Goal: Task Accomplishment & Management: Manage account settings

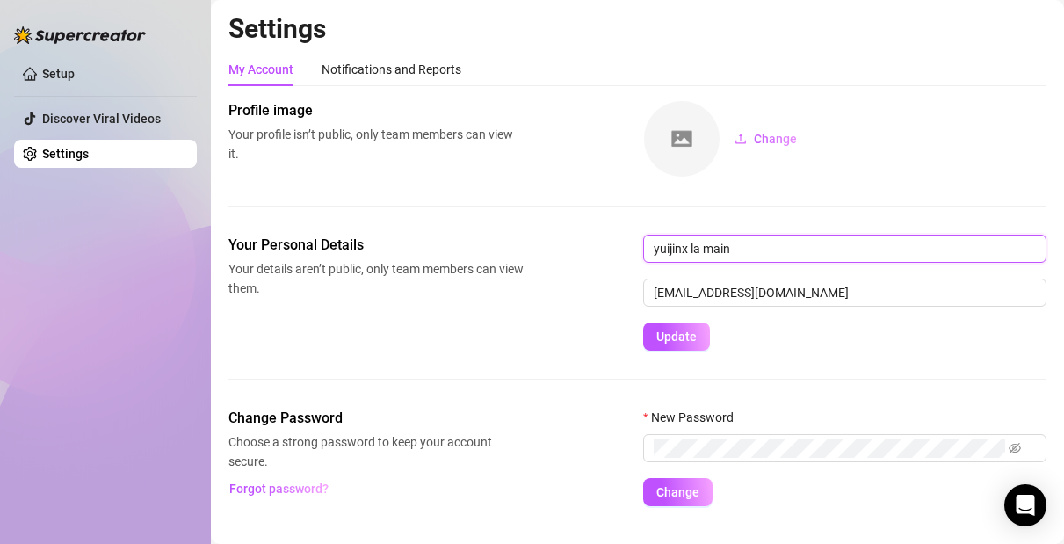
click at [785, 255] on input "yuijinx la main" at bounding box center [844, 249] width 403 height 28
type input "Isa"
click at [752, 137] on button "Change" at bounding box center [766, 139] width 91 height 28
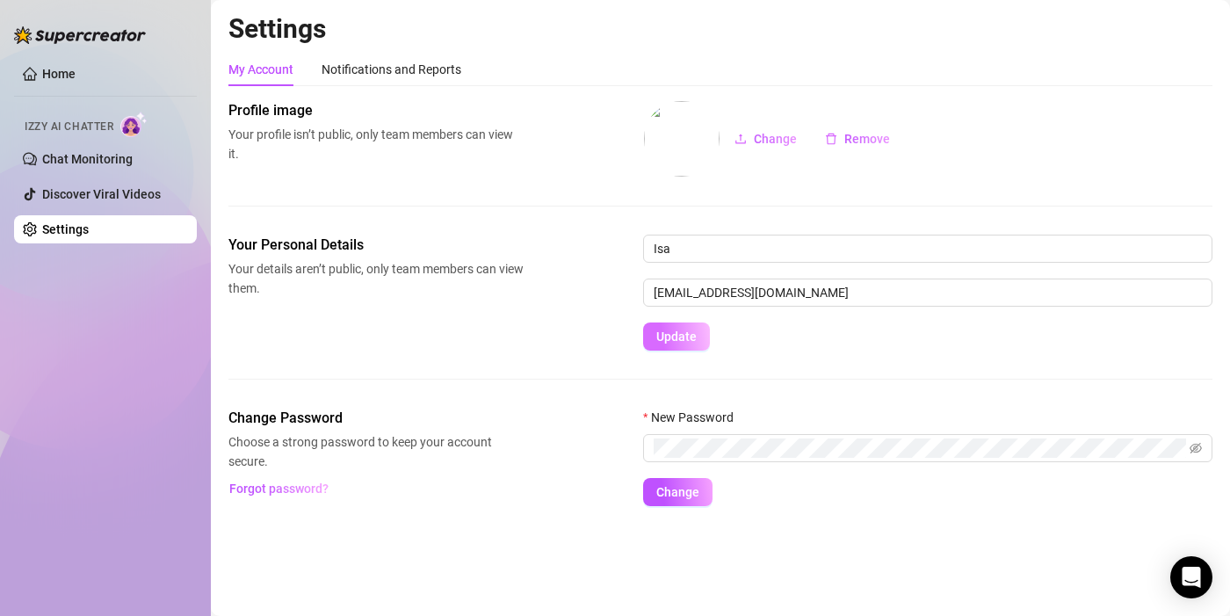
click at [690, 337] on span "Update" at bounding box center [676, 337] width 40 height 14
click at [123, 154] on link "Chat Monitoring" at bounding box center [87, 159] width 91 height 14
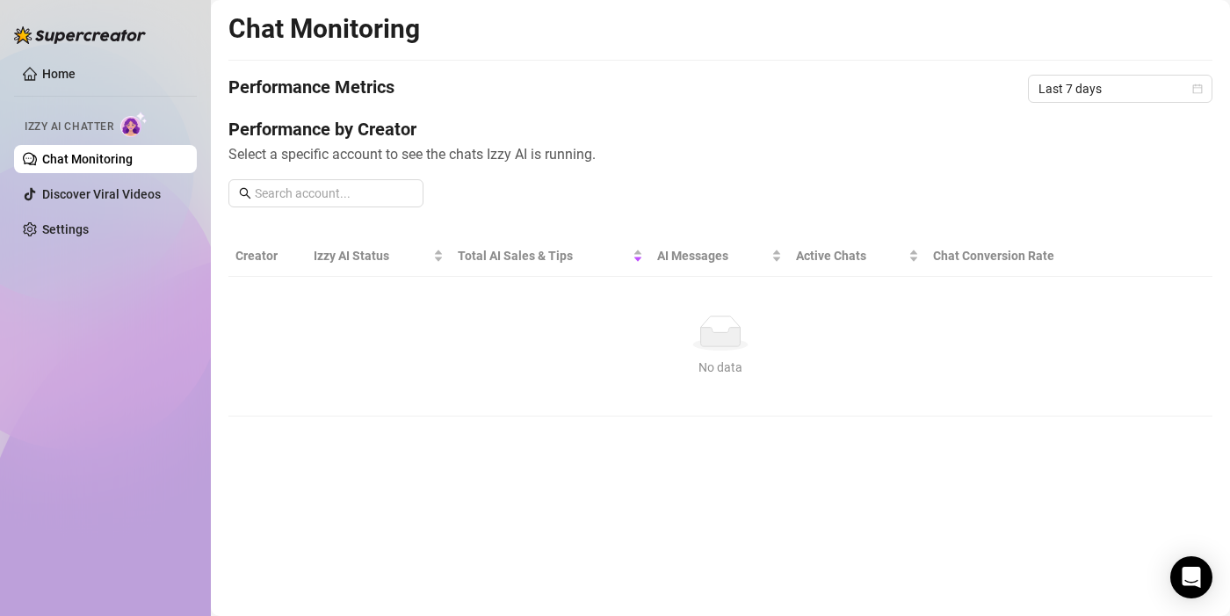
click at [1036, 195] on div "Performance by Creator Select a specific account to see the chats Izzy AI is ru…" at bounding box center [720, 169] width 984 height 105
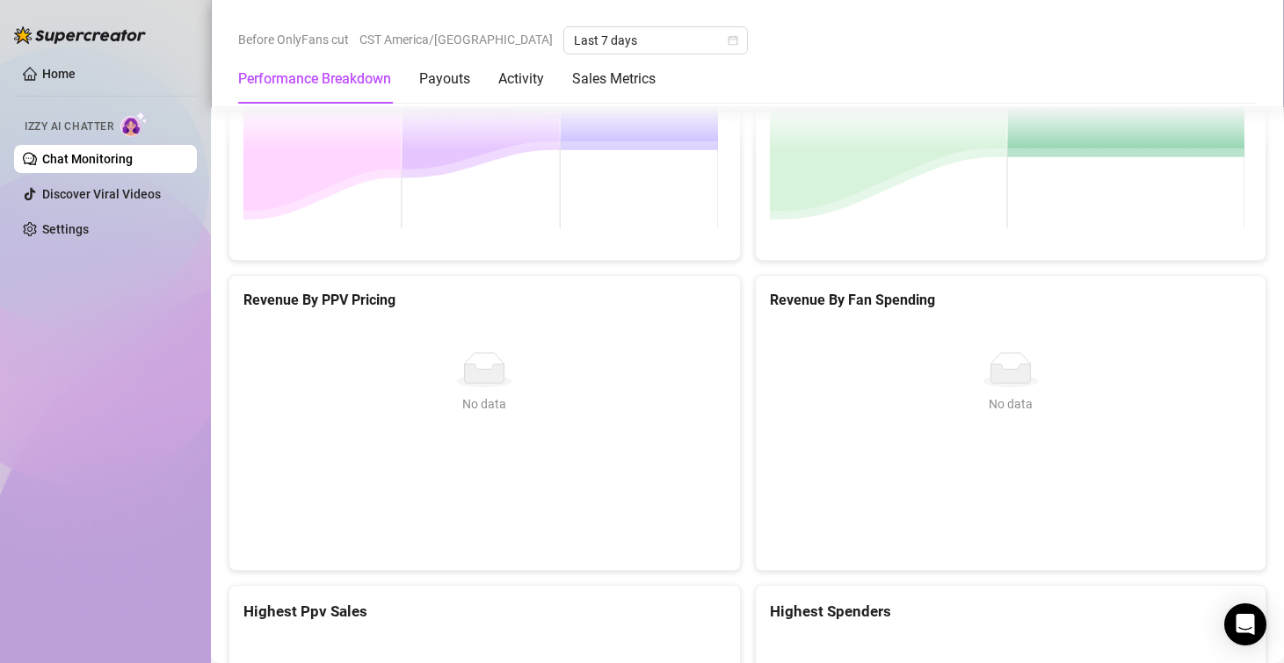
scroll to position [1757, 0]
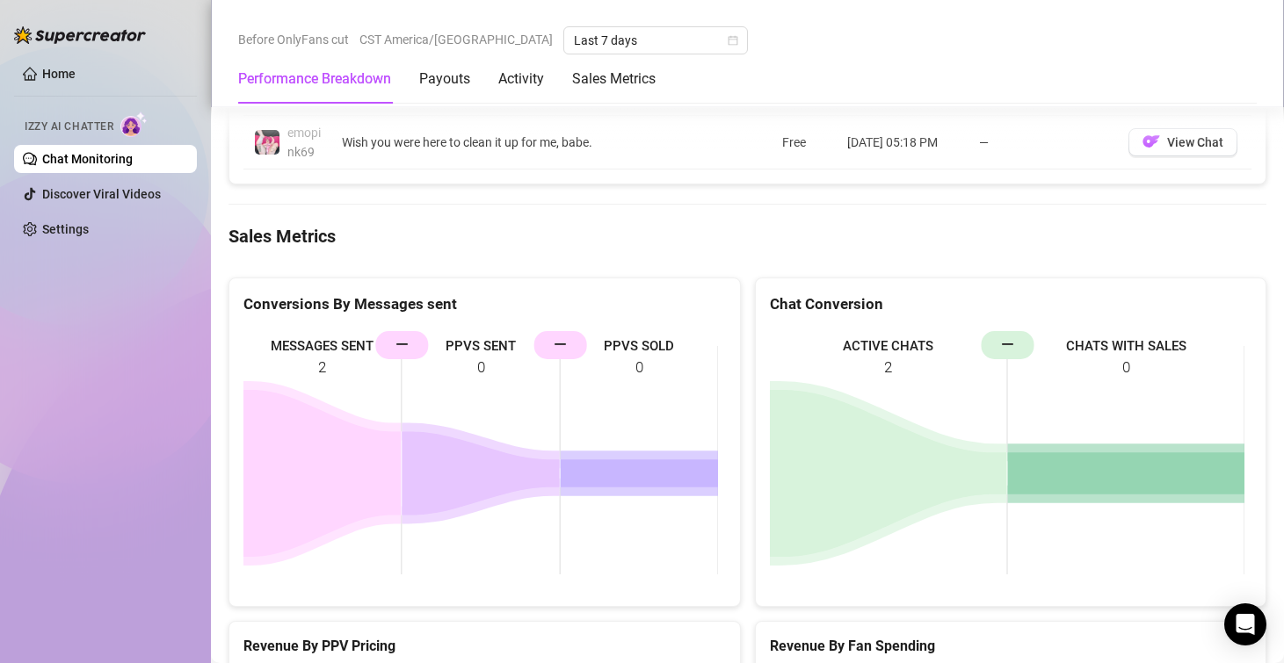
click at [845, 414] on icon at bounding box center [888, 473] width 237 height 167
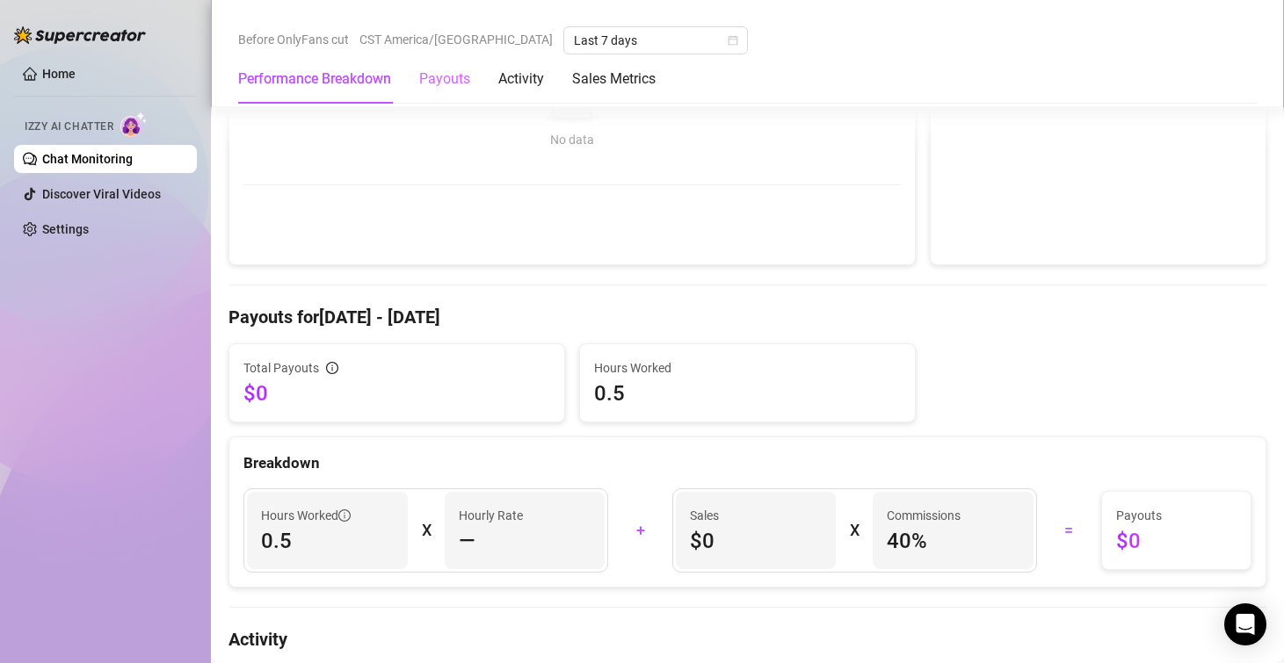
click at [467, 90] on div "Payouts" at bounding box center [444, 78] width 51 height 49
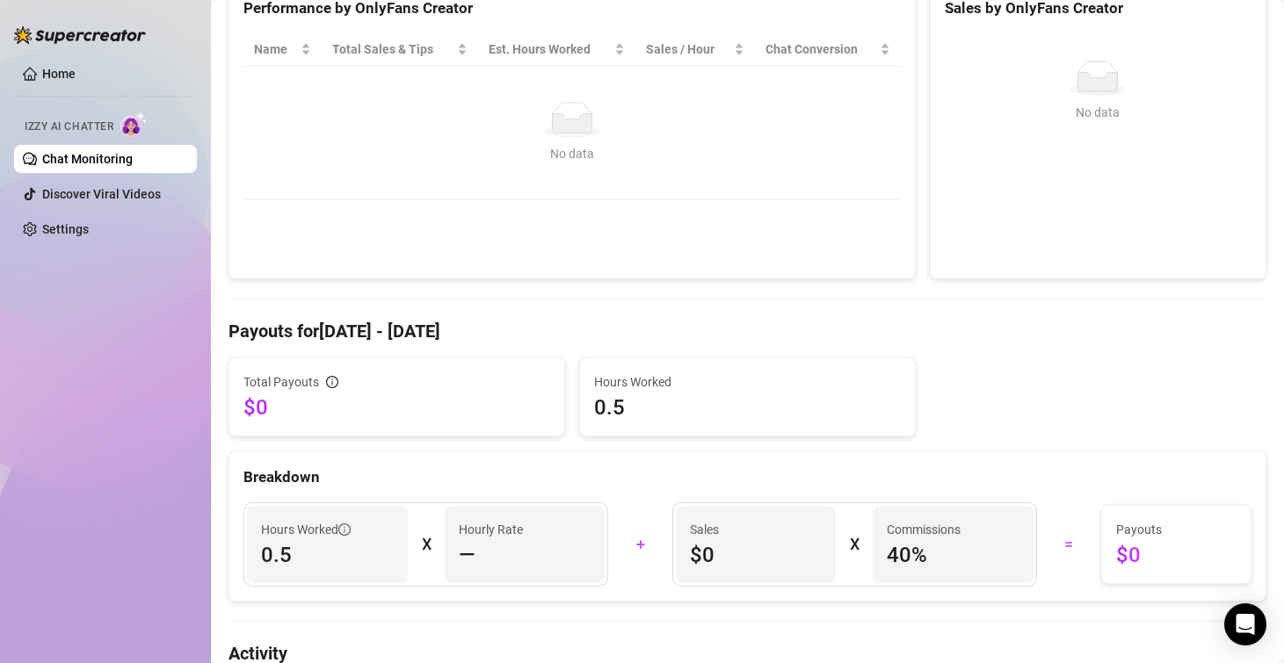
scroll to position [351, 0]
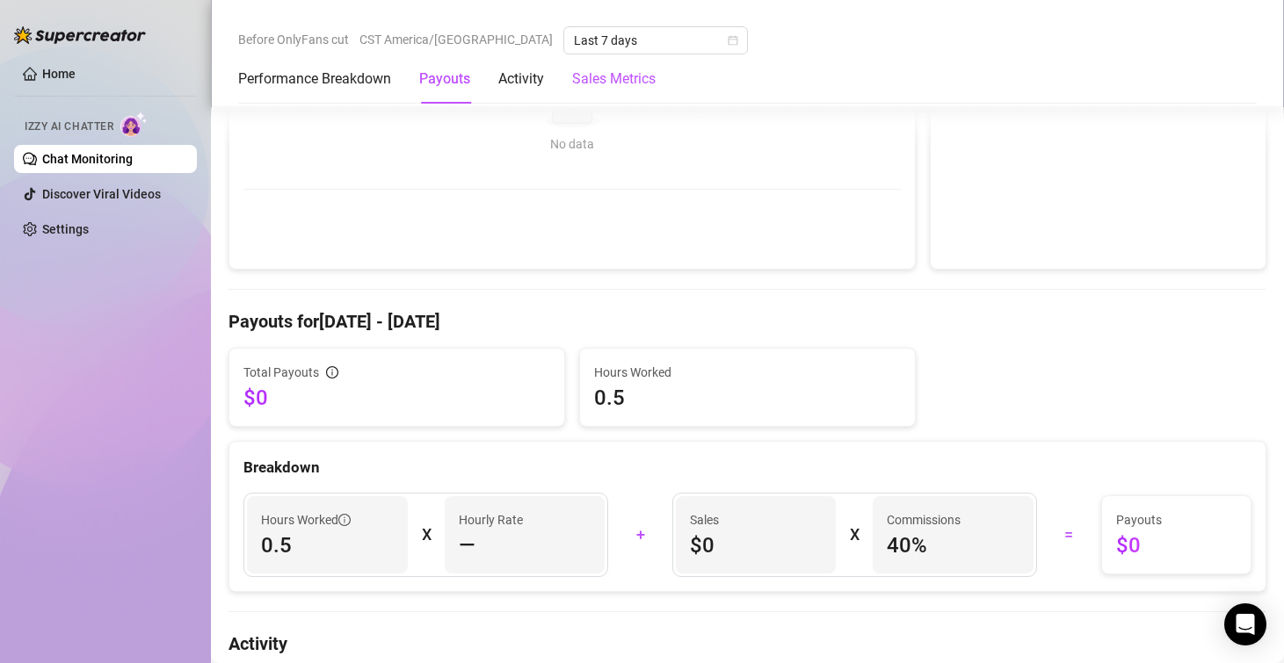
click at [648, 85] on Metrics "Sales Metrics" at bounding box center [613, 79] width 83 height 21
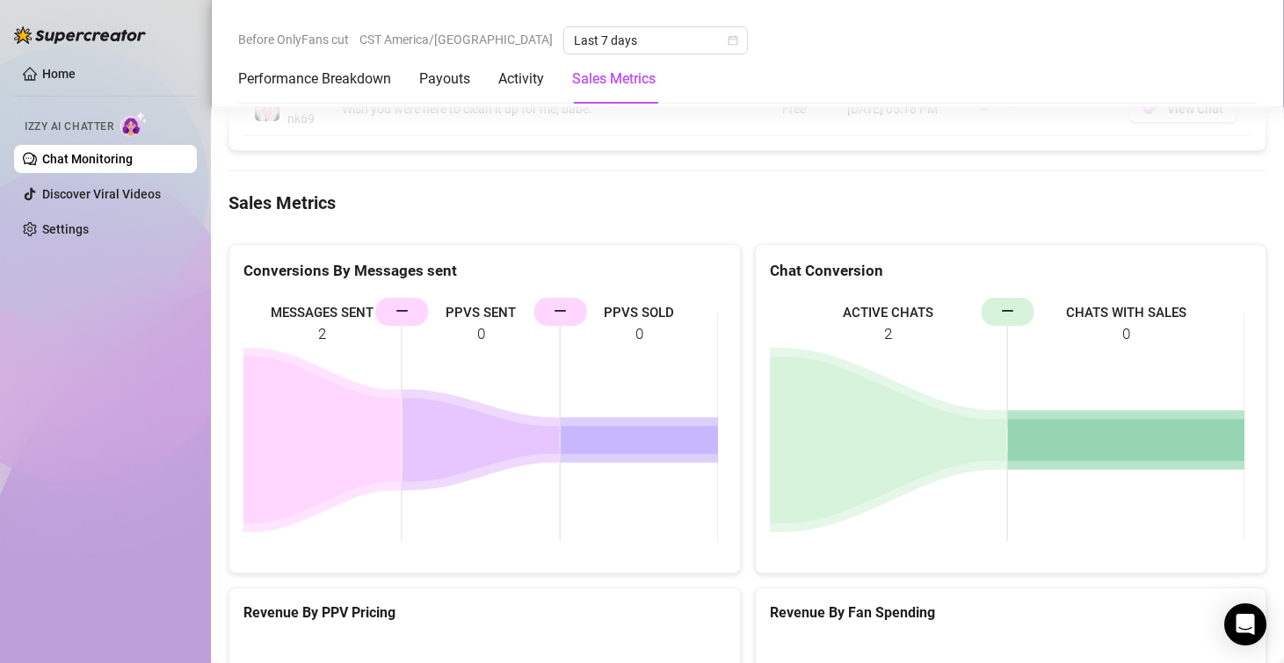
scroll to position [1866, 0]
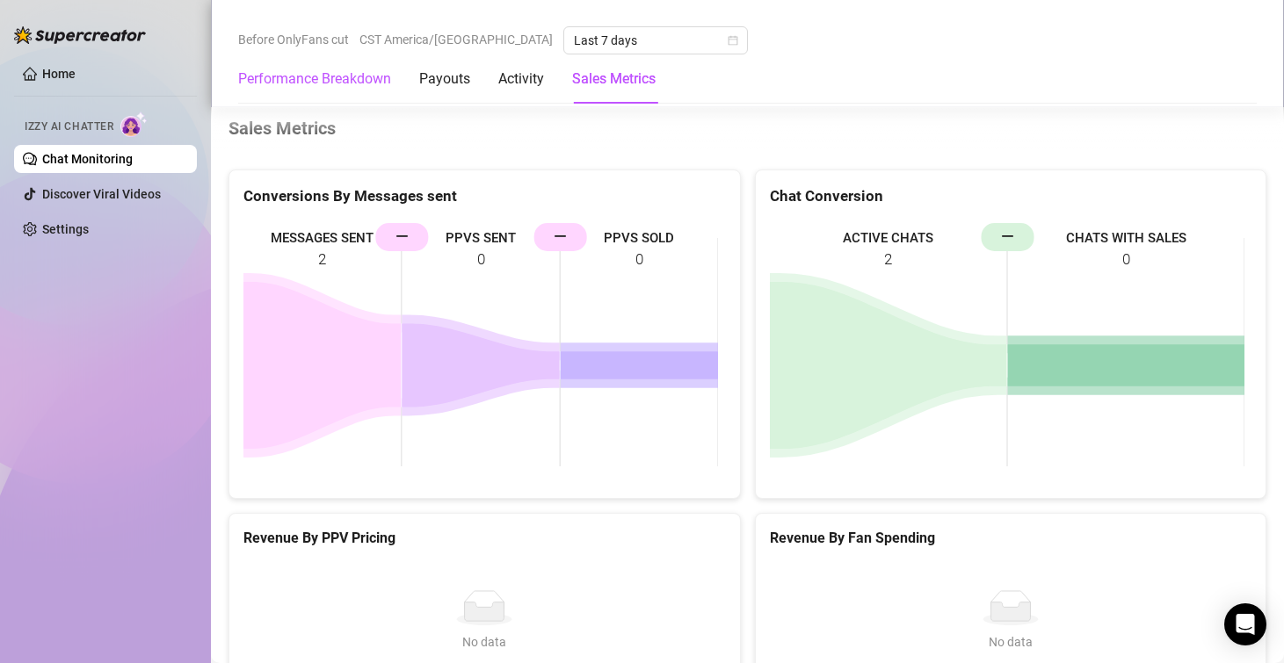
click at [266, 83] on Breakdown "Performance Breakdown" at bounding box center [314, 79] width 153 height 21
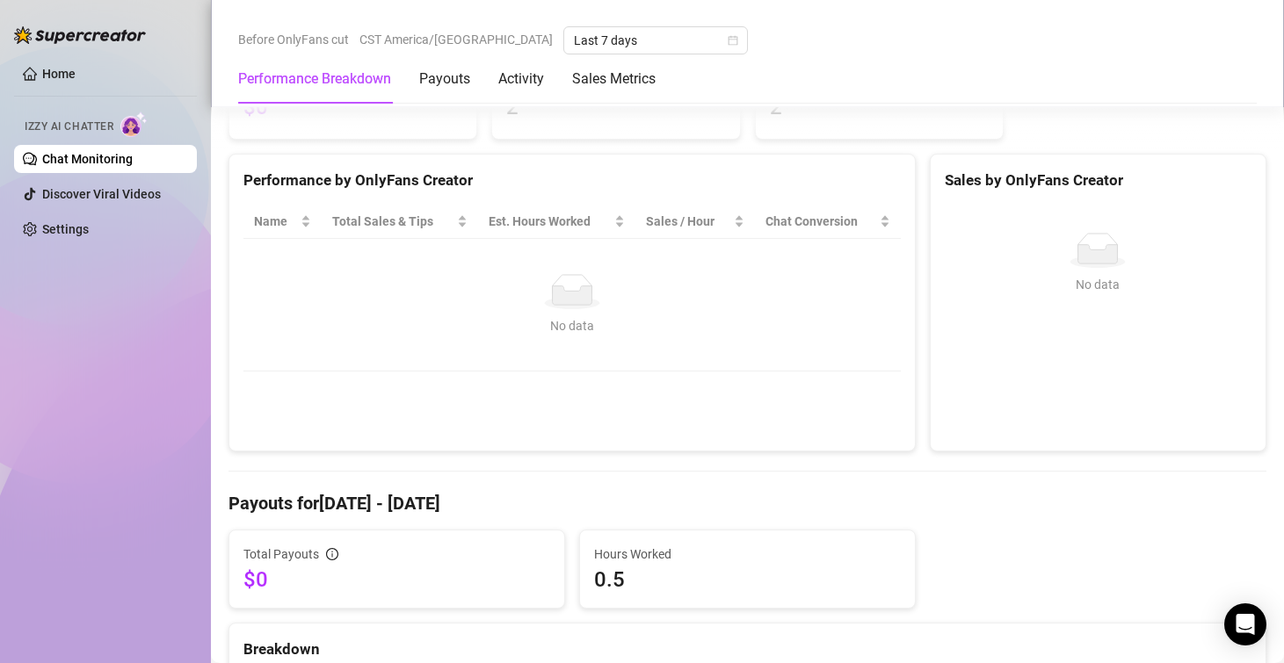
scroll to position [69, 0]
